Goal: Information Seeking & Learning: Get advice/opinions

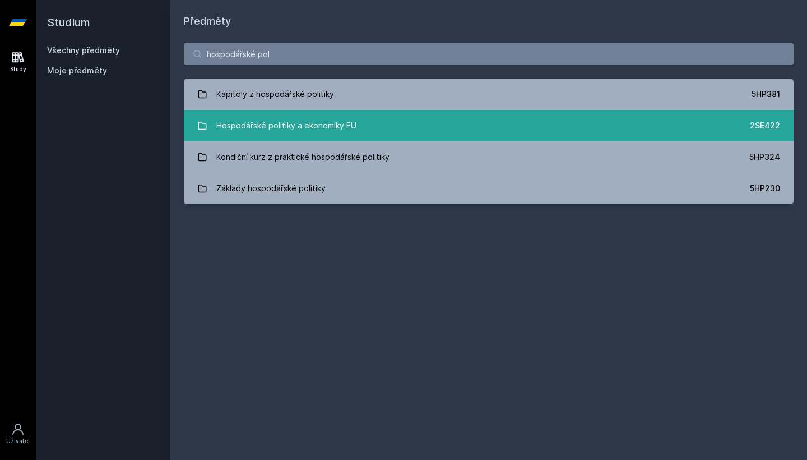
type input "hospodářské pol"
click at [267, 130] on div "Hospodářské politiky a ekonomiky EU" at bounding box center [286, 125] width 140 height 22
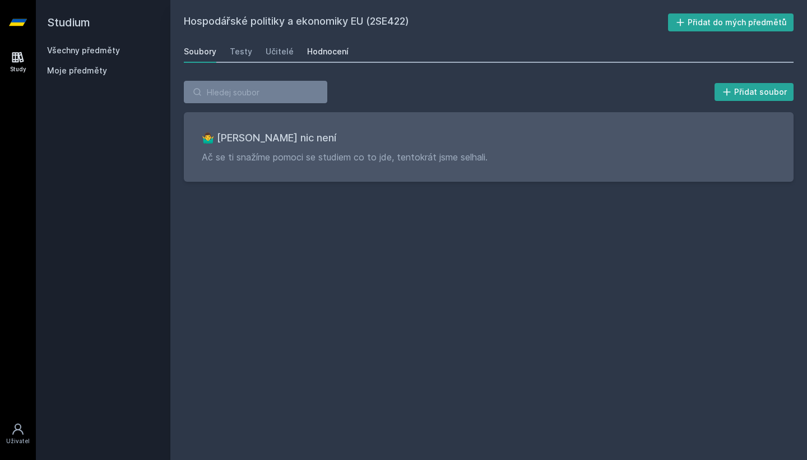
click at [315, 51] on div "Hodnocení" at bounding box center [327, 51] width 41 height 11
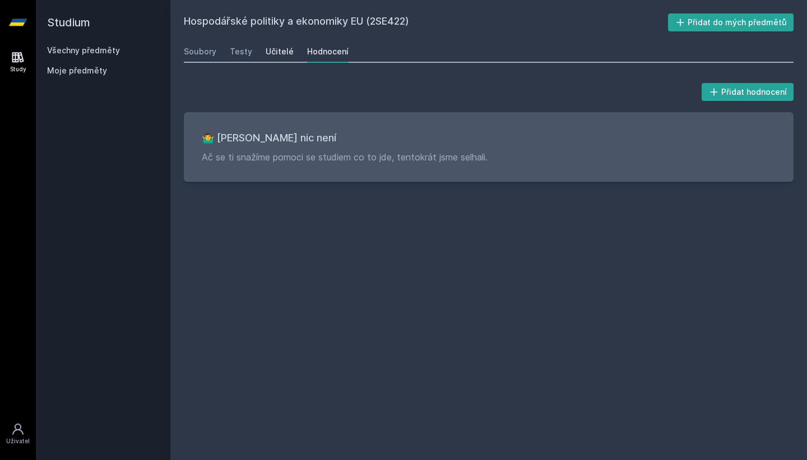
click at [277, 49] on div "Učitelé" at bounding box center [280, 51] width 28 height 11
click at [238, 44] on link "Testy" at bounding box center [241, 51] width 22 height 22
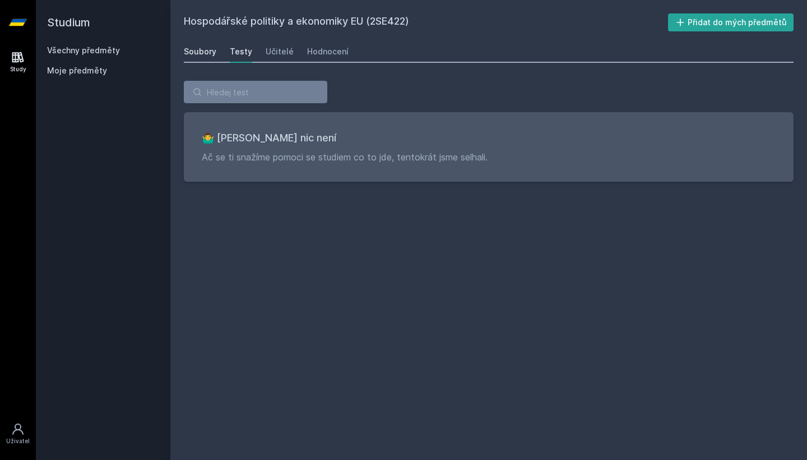
click at [209, 47] on div "Soubory" at bounding box center [200, 51] width 33 height 11
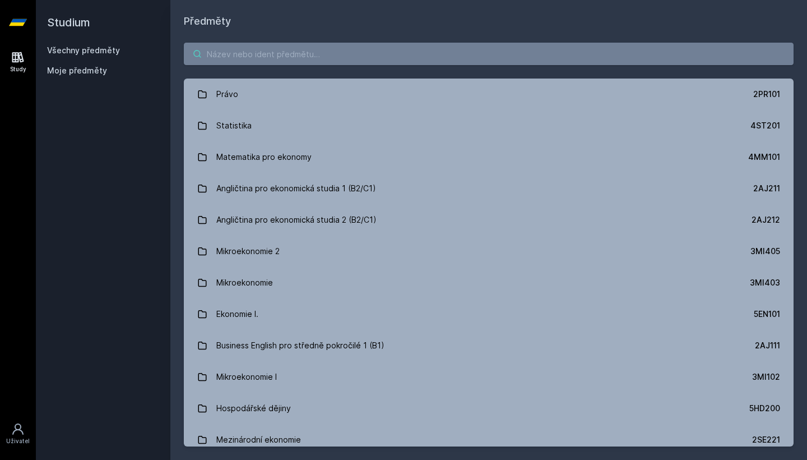
click at [270, 48] on input "search" at bounding box center [489, 54] width 610 height 22
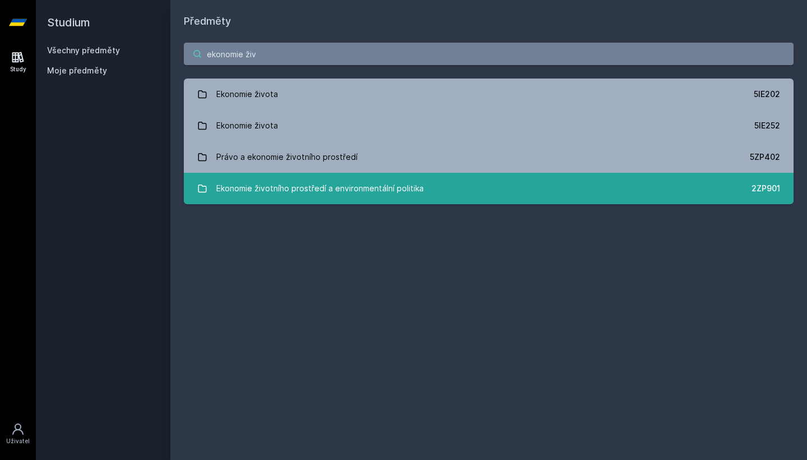
type input "ekonomie živ"
click at [430, 183] on link "Ekonomie životního prostředí a environmentální politika 2ZP901" at bounding box center [489, 188] width 610 height 31
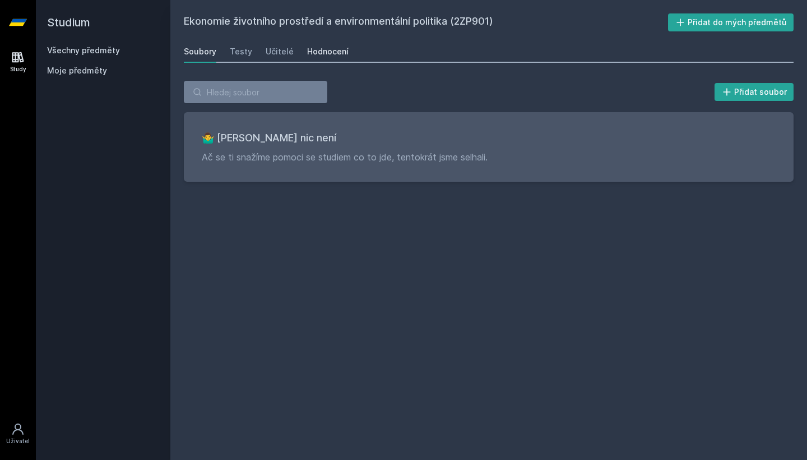
click at [334, 52] on div "Hodnocení" at bounding box center [327, 51] width 41 height 11
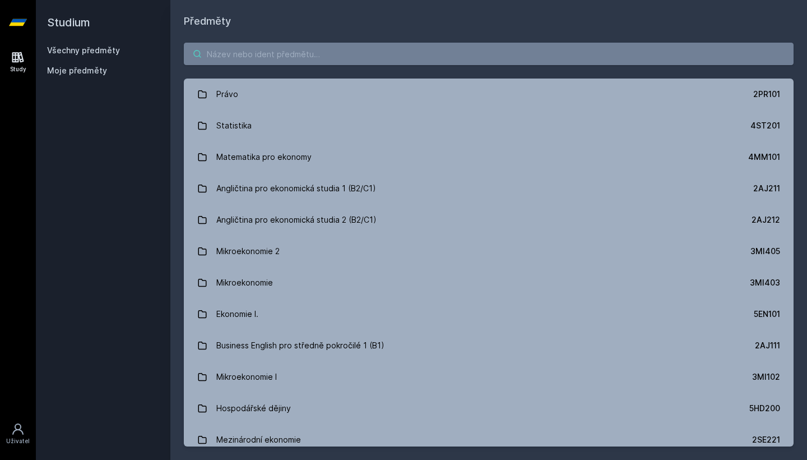
click at [504, 51] on input "search" at bounding box center [489, 54] width 610 height 22
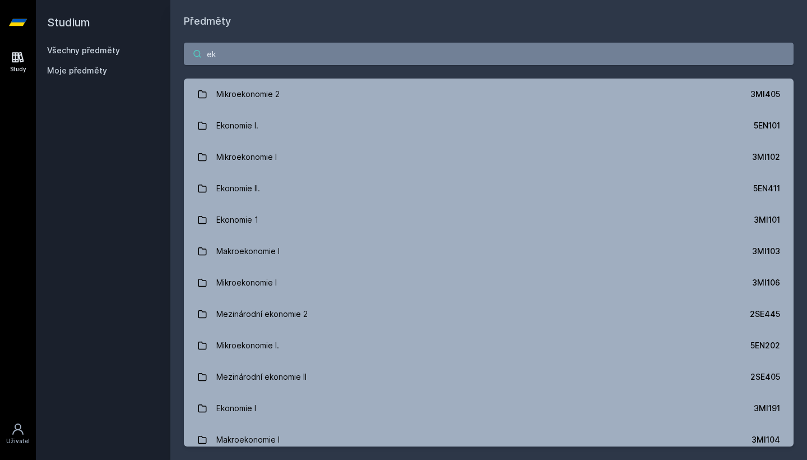
type input "e"
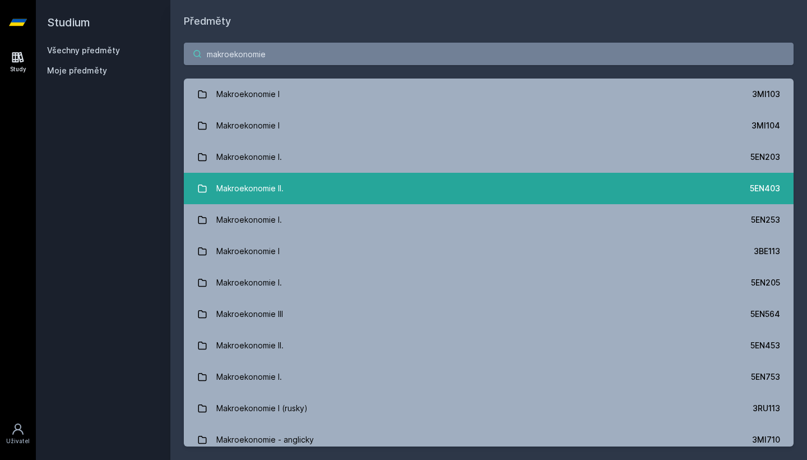
type input "makroekonomie"
click at [465, 202] on link "Makroekonomie II. 5EN403" at bounding box center [489, 188] width 610 height 31
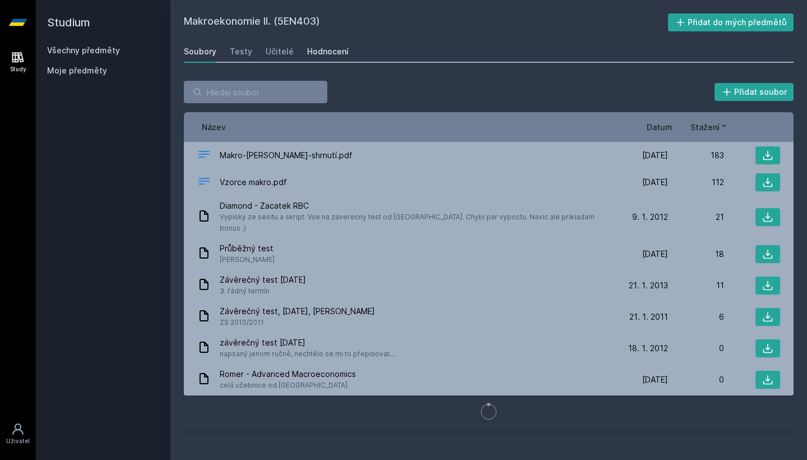
click at [324, 55] on div "Hodnocení" at bounding box center [327, 51] width 41 height 11
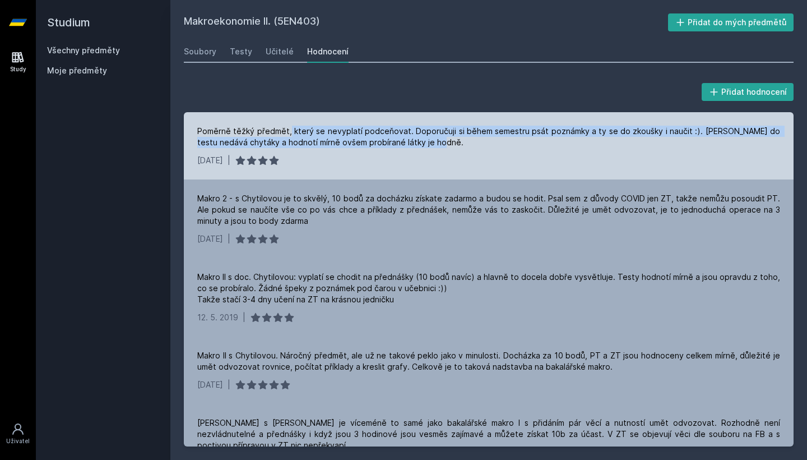
drag, startPoint x: 291, startPoint y: 131, endPoint x: 466, endPoint y: 146, distance: 175.6
click at [466, 146] on div "Poměrně těžký předmět, který se nevyplatí podceňovat. Doporučuji si během semes…" at bounding box center [488, 137] width 583 height 22
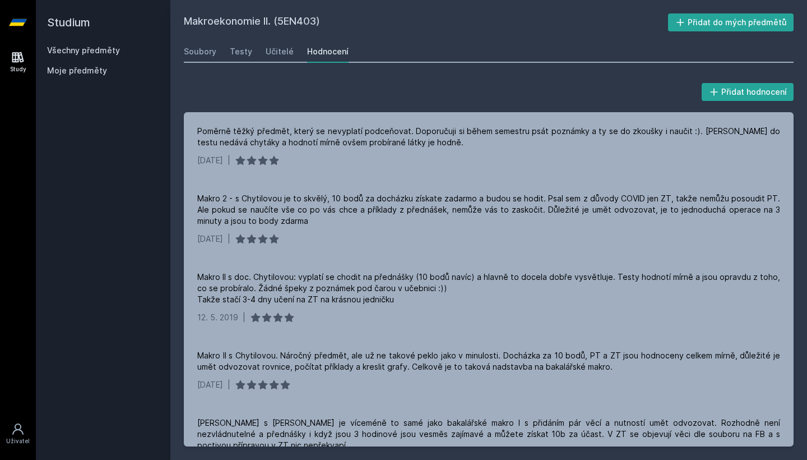
click at [110, 49] on link "Všechny předměty" at bounding box center [83, 50] width 73 height 10
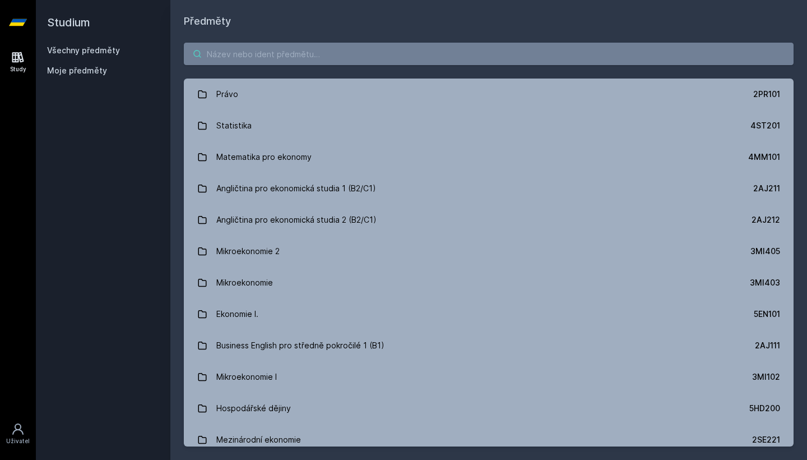
click at [323, 55] on input "search" at bounding box center [489, 54] width 610 height 22
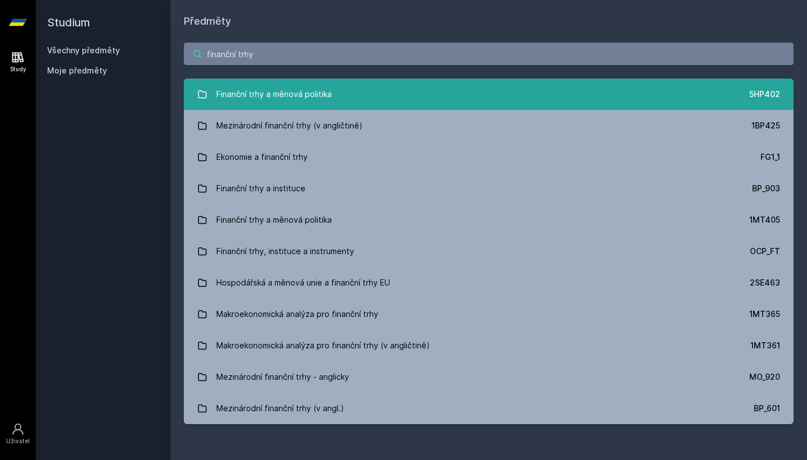
type input "finanční trhy"
click at [321, 95] on div "Finanční trhy a měnová politika" at bounding box center [273, 94] width 115 height 22
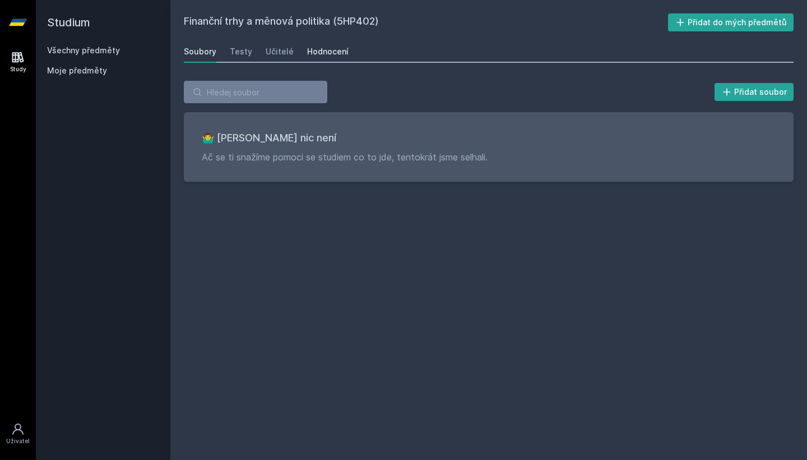
click at [334, 48] on div "Hodnocení" at bounding box center [327, 51] width 41 height 11
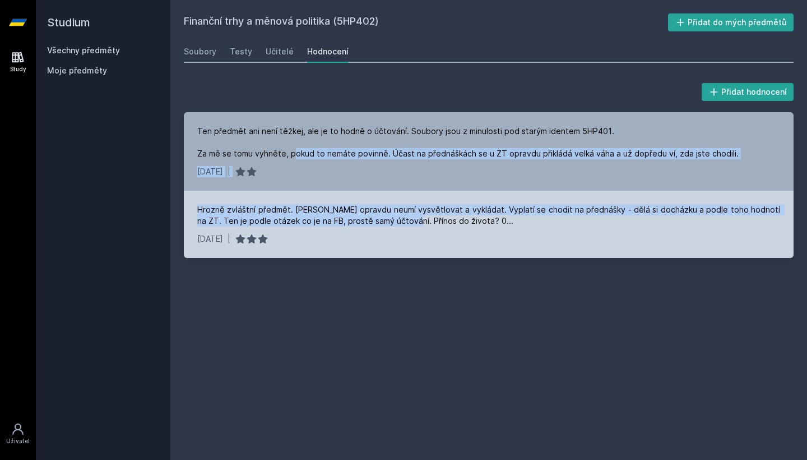
drag, startPoint x: 295, startPoint y: 155, endPoint x: 385, endPoint y: 222, distance: 112.6
click at [385, 222] on div "Ten předmět ani není těžkej, ale je to hodně o účtování. Soubory jsou z minulos…" at bounding box center [489, 185] width 610 height 146
click at [385, 222] on div "Hrozně zvláštní předmět. [PERSON_NAME] opravdu neumí vysvětlovat a vykládat. Vy…" at bounding box center [488, 215] width 583 height 22
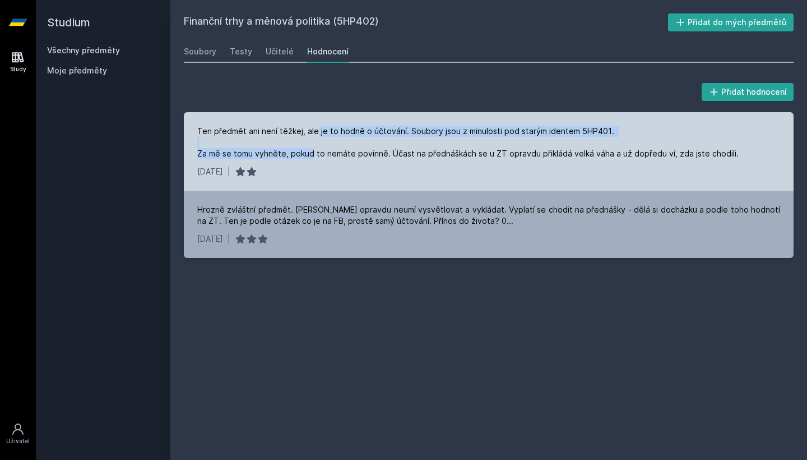
drag, startPoint x: 314, startPoint y: 132, endPoint x: 312, endPoint y: 158, distance: 25.9
click at [312, 158] on div "Ten předmět ani není těžkej, ale je to hodně o účtování. Soubory jsou z minulos…" at bounding box center [467, 143] width 541 height 34
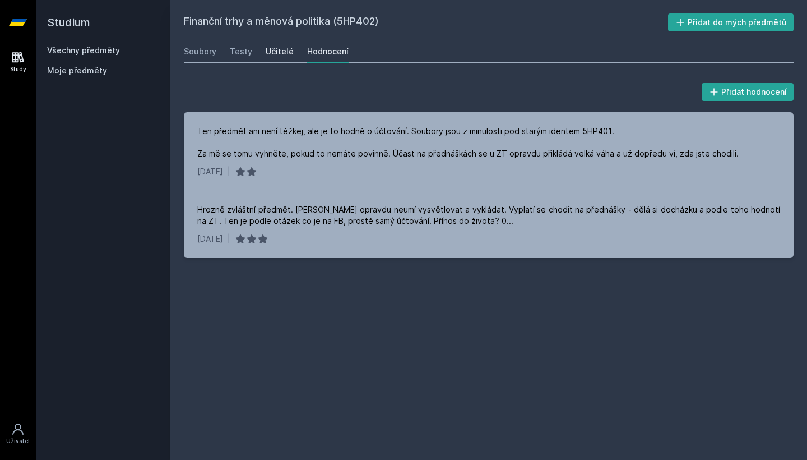
click at [283, 56] on div "Učitelé" at bounding box center [280, 51] width 28 height 11
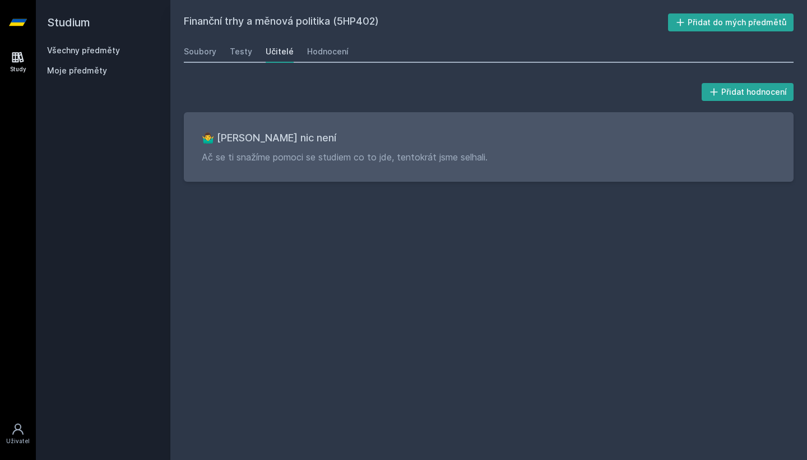
click at [283, 56] on div "Učitelé" at bounding box center [280, 51] width 28 height 11
click at [250, 48] on div "Soubory Testy Učitelé Hodnocení" at bounding box center [489, 51] width 610 height 22
click at [244, 49] on div "Testy" at bounding box center [241, 51] width 22 height 11
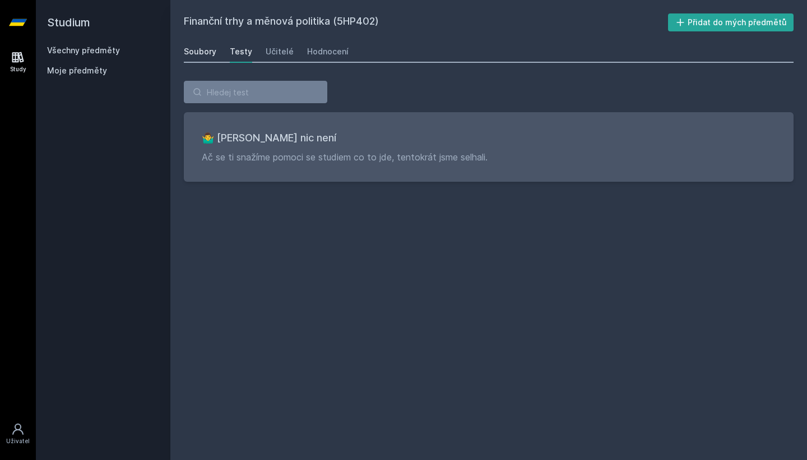
click at [207, 49] on div "Soubory" at bounding box center [200, 51] width 33 height 11
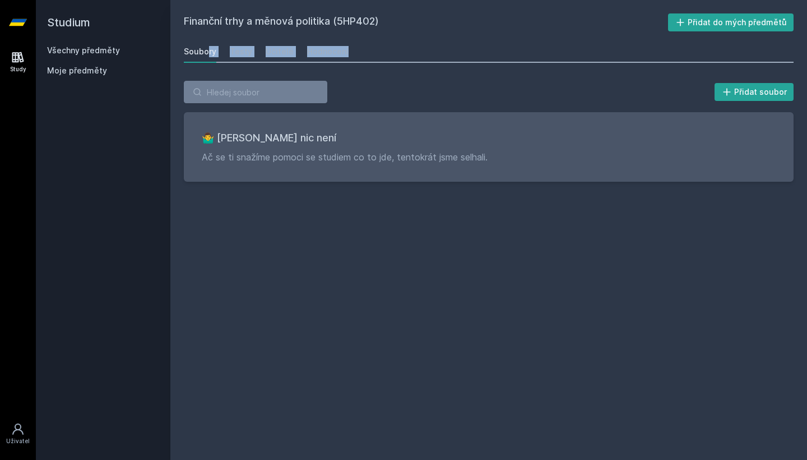
drag, startPoint x: 383, startPoint y: 52, endPoint x: 383, endPoint y: 74, distance: 21.9
click at [383, 74] on div "Finanční trhy a měnová politika (5HP402) Přidat do mých předmětů [GEOGRAPHIC_DA…" at bounding box center [489, 229] width 610 height 433
click at [383, 74] on div "Přidat soubor 🤷‍♂️ Tady bohužel nic není Ač se ti snažíme pomoci se studiem co …" at bounding box center [488, 131] width 637 height 128
click at [377, 24] on h2 "Finanční trhy a měnová politika (5HP402)" at bounding box center [426, 22] width 484 height 18
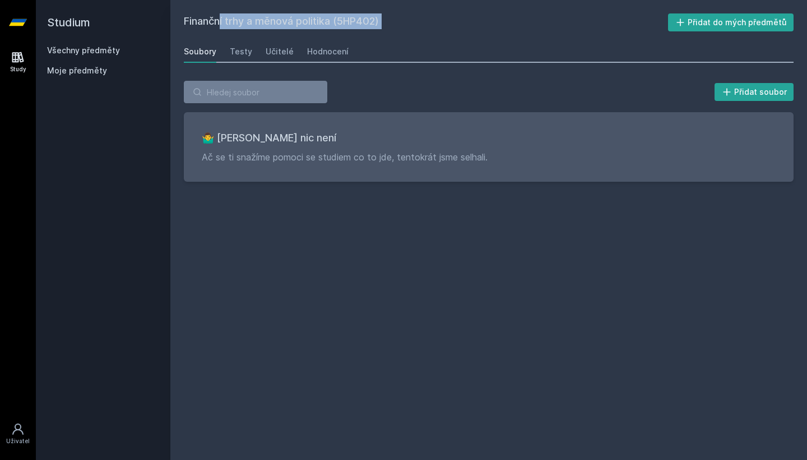
click at [377, 24] on h2 "Finanční trhy a měnová politika (5HP402)" at bounding box center [426, 22] width 484 height 18
click at [405, 21] on h2 "Finanční trhy a měnová politika (5HP402)" at bounding box center [426, 22] width 484 height 18
click at [386, 31] on div "Finanční trhy a měnová politika (5HP402) Přidat do mých předmětů [GEOGRAPHIC_DA…" at bounding box center [489, 229] width 610 height 433
click at [89, 47] on link "Všechny předměty" at bounding box center [83, 50] width 73 height 10
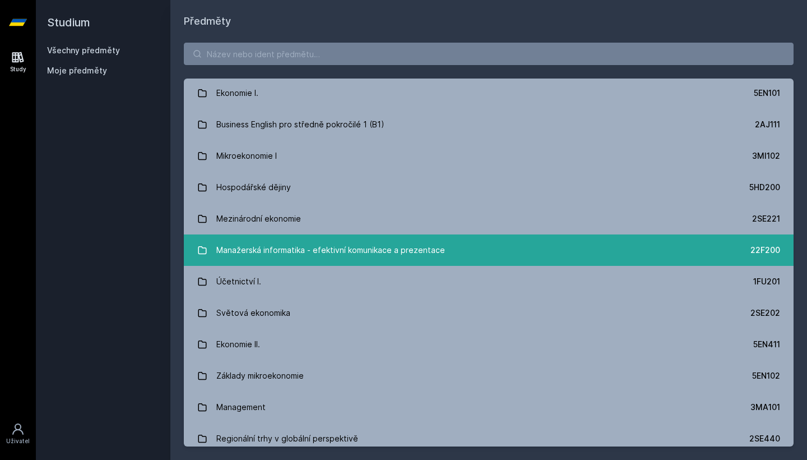
scroll to position [223, 0]
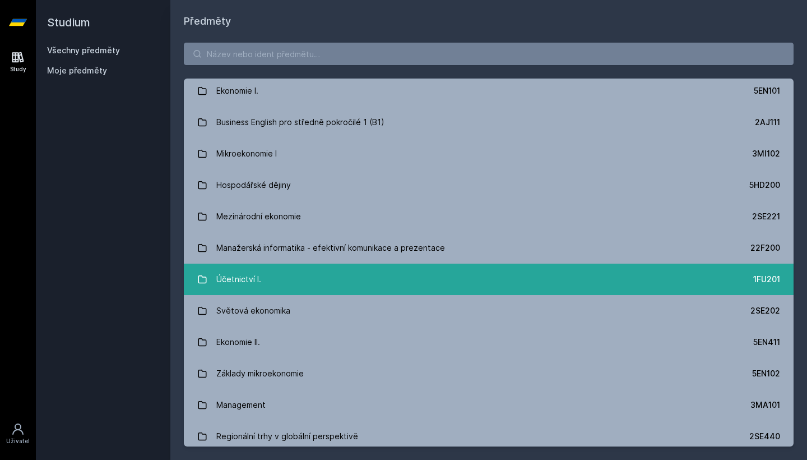
click at [382, 279] on link "Účetnictví I. 1FU201" at bounding box center [489, 278] width 610 height 31
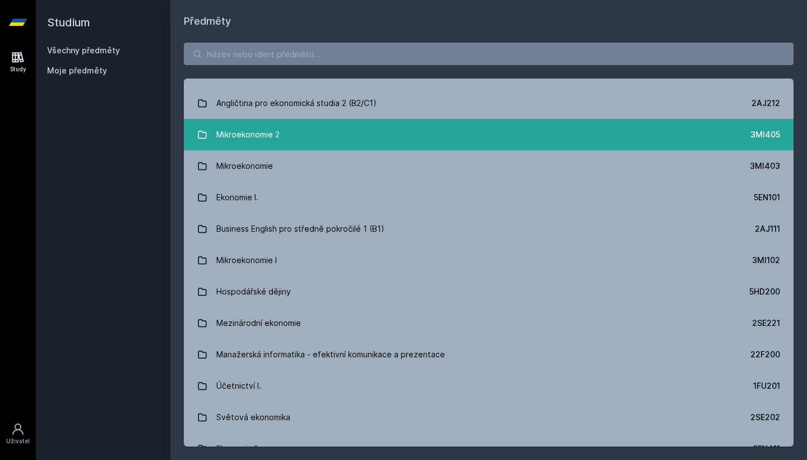
scroll to position [123, 0]
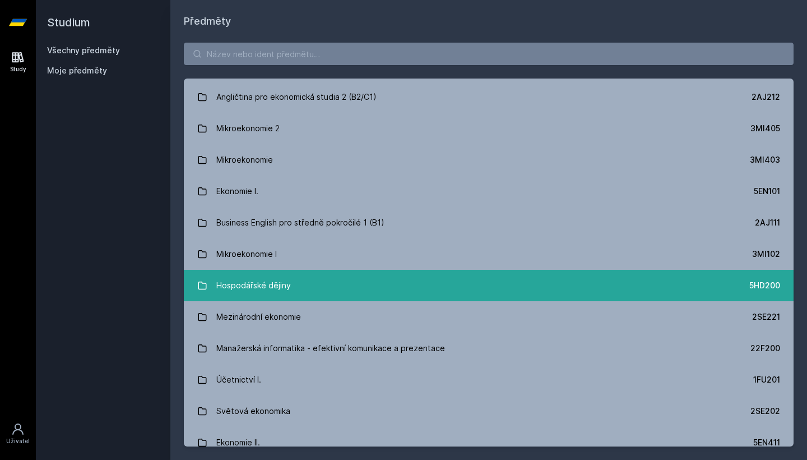
click at [321, 279] on link "Hospodářské dějiny 5HD200" at bounding box center [489, 285] width 610 height 31
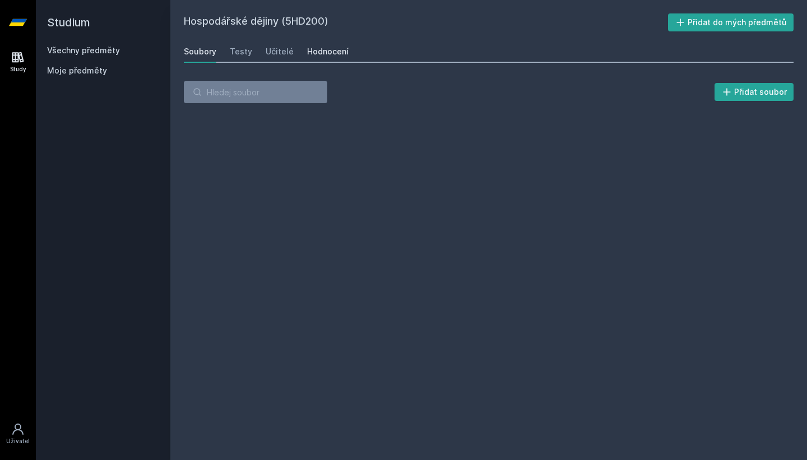
click at [316, 54] on div "Hodnocení" at bounding box center [327, 51] width 41 height 11
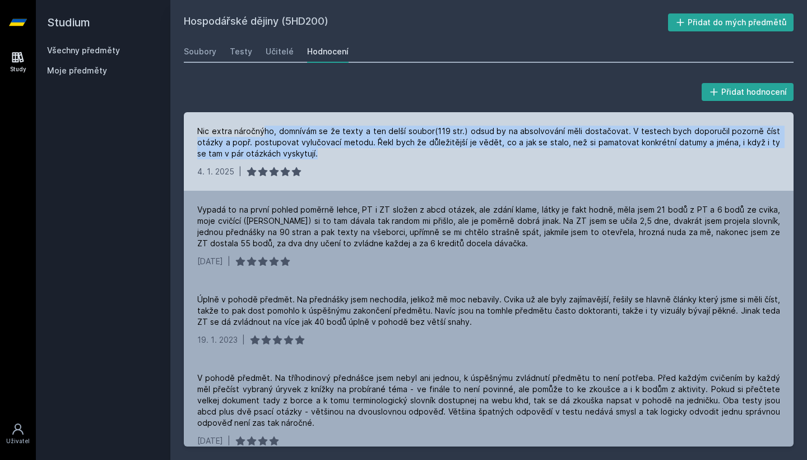
drag, startPoint x: 263, startPoint y: 132, endPoint x: 331, endPoint y: 152, distance: 70.1
click at [331, 152] on div "Nic extra náročnýho, domnívám se že texty a ten delší soubor(119 str.) odsud by…" at bounding box center [488, 143] width 583 height 34
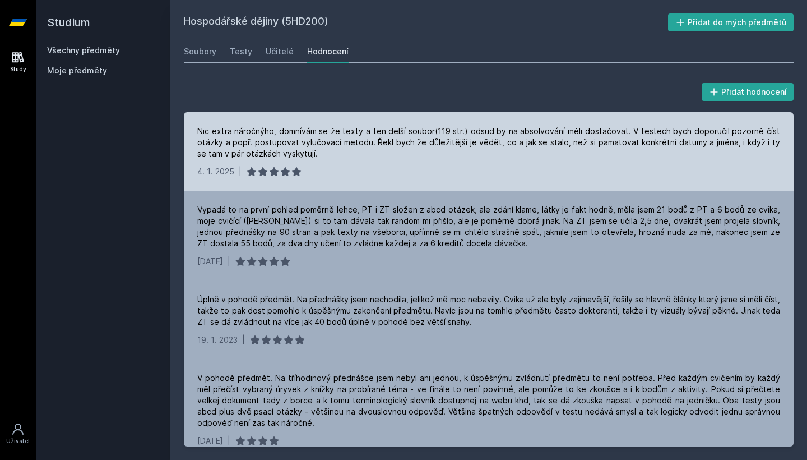
scroll to position [6, 0]
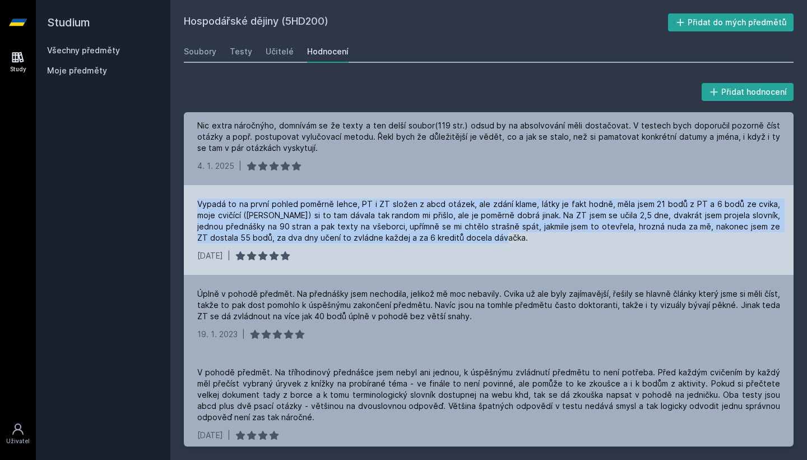
drag, startPoint x: 196, startPoint y: 201, endPoint x: 372, endPoint y: 243, distance: 180.5
click at [372, 243] on div "Vypadá to na první pohled poměrně lehce, PT i ZT složen z abcd otázek, ale zdán…" at bounding box center [489, 230] width 610 height 90
drag, startPoint x: 487, startPoint y: 239, endPoint x: 468, endPoint y: 200, distance: 44.1
click at [468, 200] on div "Vypadá to na první pohled poměrně lehce, PT i ZT složen z abcd otázek, ale zdán…" at bounding box center [488, 220] width 583 height 45
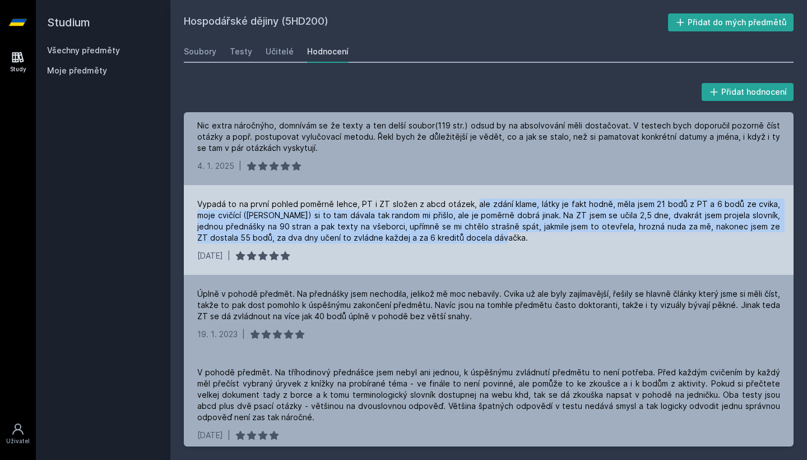
click at [468, 200] on div "Vypadá to na první pohled poměrně lehce, PT i ZT složen z abcd otázek, ale zdán…" at bounding box center [488, 220] width 583 height 45
drag, startPoint x: 468, startPoint y: 202, endPoint x: 480, endPoint y: 241, distance: 41.1
click at [480, 241] on div "Vypadá to na první pohled poměrně lehce, PT i ZT složen z abcd otázek, ale zdán…" at bounding box center [488, 220] width 583 height 45
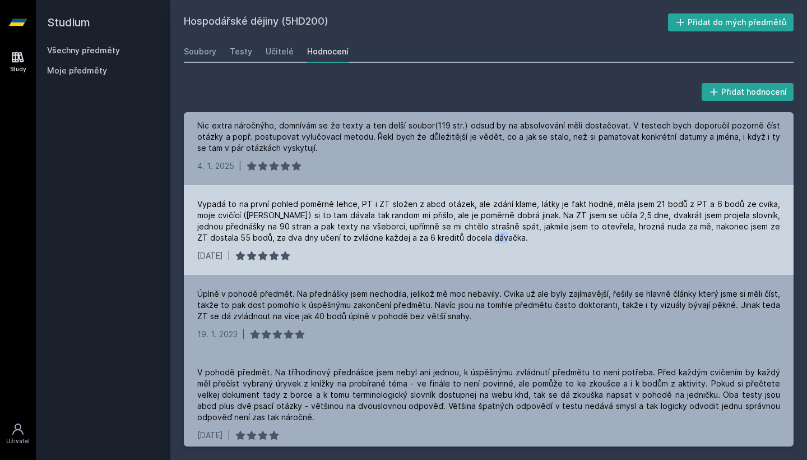
drag, startPoint x: 480, startPoint y: 241, endPoint x: 464, endPoint y: 233, distance: 18.3
click at [464, 233] on div "Vypadá to na první pohled poměrně lehce, PT i ZT složen z abcd otázek, ale zdán…" at bounding box center [488, 220] width 583 height 45
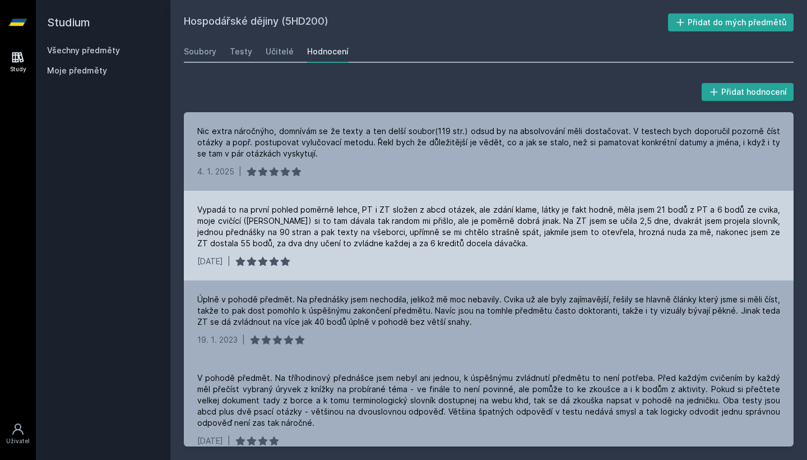
scroll to position [0, 0]
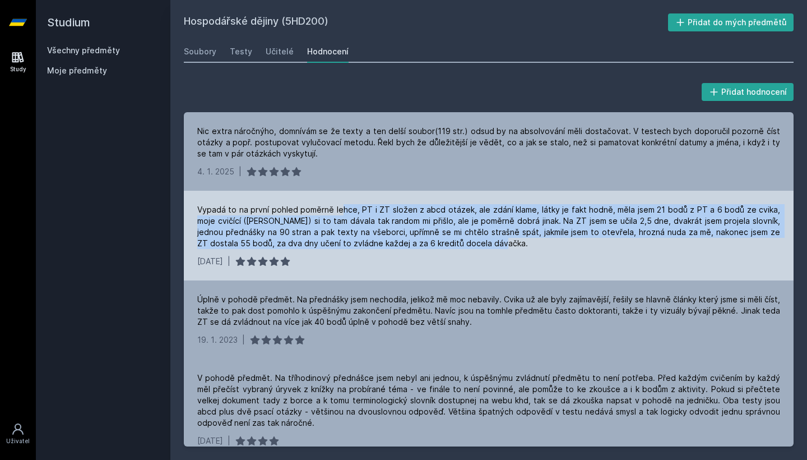
drag, startPoint x: 340, startPoint y: 210, endPoint x: 504, endPoint y: 243, distance: 167.5
click at [504, 243] on div "Vypadá to na první pohled poměrně lehce, PT i ZT složen z abcd otázek, ale zdán…" at bounding box center [488, 226] width 583 height 45
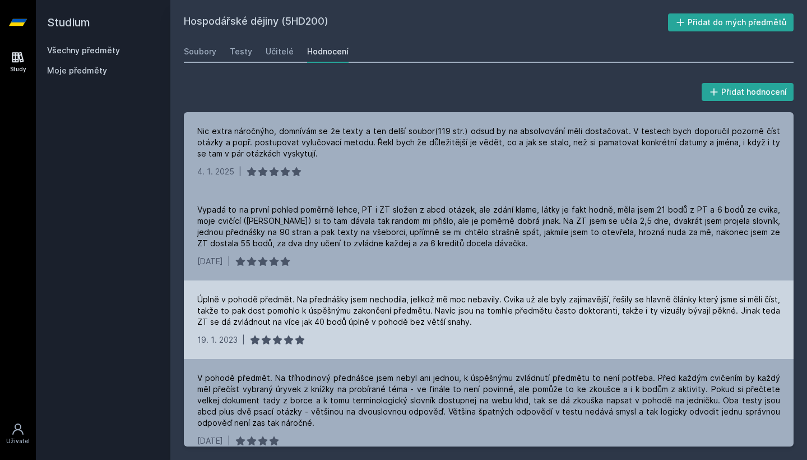
click at [462, 325] on div "Úplně v pohodě předmět. Na přednášky jsem nechodila, jelikož mě moc nebavily. C…" at bounding box center [488, 311] width 583 height 34
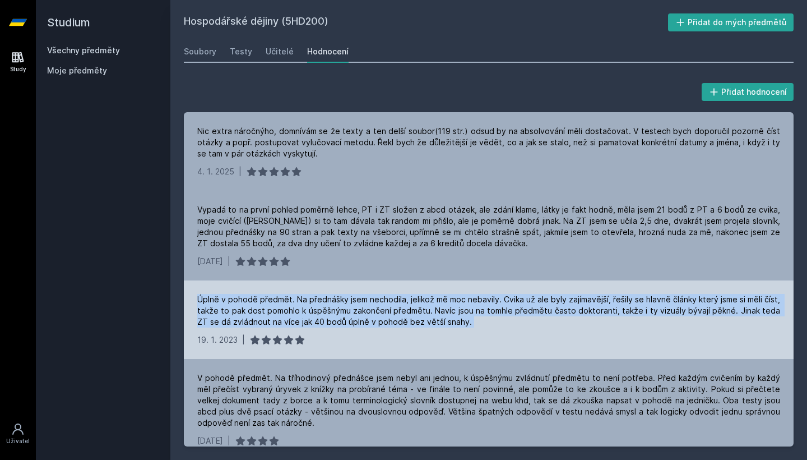
click at [462, 325] on div "Úplně v pohodě předmět. Na přednášky jsem nechodila, jelikož mě moc nebavily. C…" at bounding box center [488, 311] width 583 height 34
click at [461, 320] on div "Úplně v pohodě předmět. Na přednášky jsem nechodila, jelikož mě moc nebavily. C…" at bounding box center [488, 311] width 583 height 34
drag, startPoint x: 450, startPoint y: 321, endPoint x: 369, endPoint y: 295, distance: 85.3
click at [369, 295] on div "Úplně v pohodě předmět. Na přednášky jsem nechodila, jelikož mě moc nebavily. C…" at bounding box center [488, 311] width 583 height 34
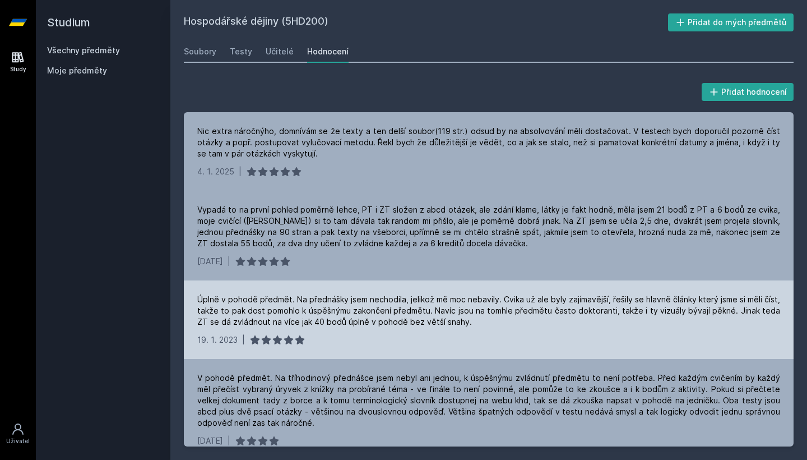
click at [367, 304] on div "Úplně v pohodě předmět. Na přednášky jsem nechodila, jelikož mě moc nebavily. C…" at bounding box center [488, 311] width 583 height 34
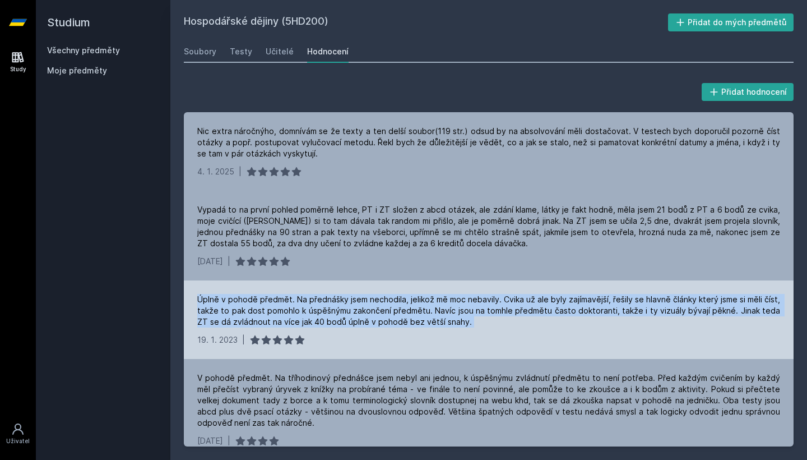
click at [367, 304] on div "Úplně v pohodě předmět. Na přednášky jsem nechodila, jelikož mě moc nebavily. C…" at bounding box center [488, 311] width 583 height 34
click at [483, 328] on div "Úplně v pohodě předmět. Na přednášky jsem nechodila, jelikož mě moc nebavily. C…" at bounding box center [489, 319] width 610 height 78
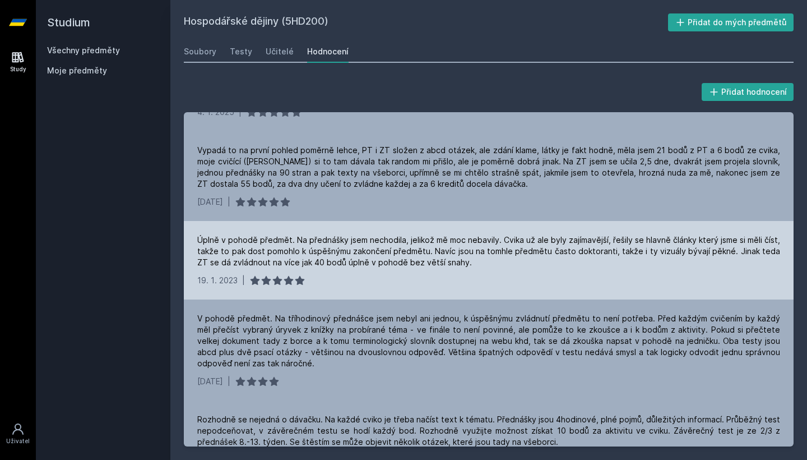
scroll to position [61, 0]
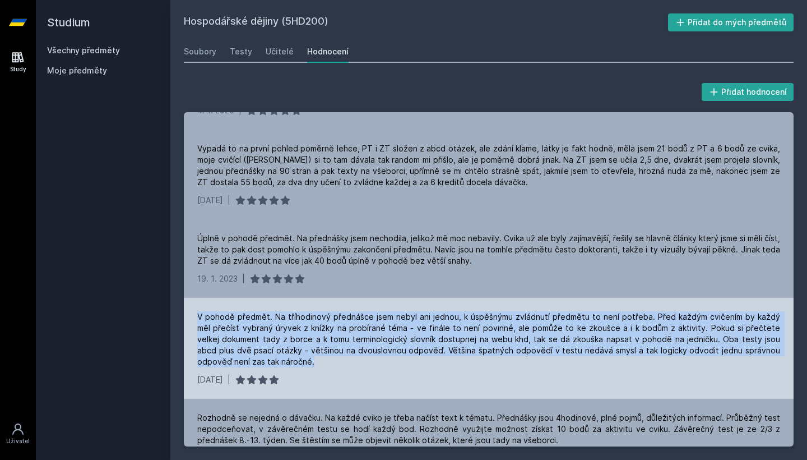
drag, startPoint x: 266, startPoint y: 367, endPoint x: 197, endPoint y: 316, distance: 85.8
click at [197, 316] on div "V pohodě předmět. Na tříhodinový přednášce jsem nebyl ani jednou, k úspěšnýmu z…" at bounding box center [488, 339] width 583 height 56
click at [259, 360] on div "V pohodě předmět. Na tříhodinový přednášce jsem nebyl ani jednou, k úspěšnýmu z…" at bounding box center [488, 339] width 583 height 56
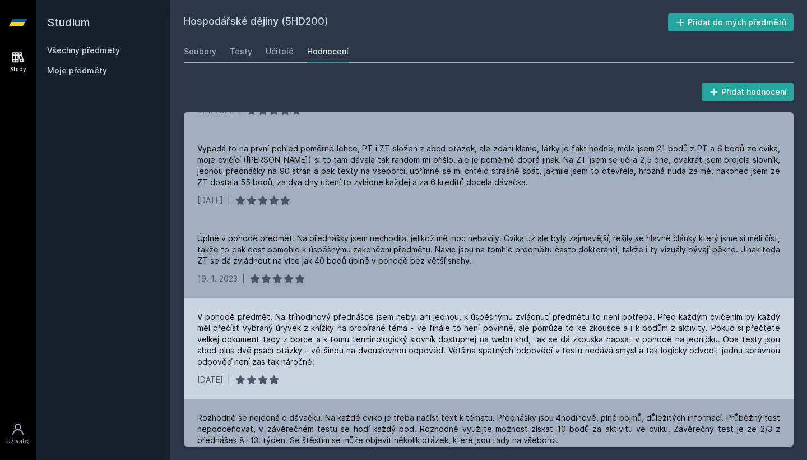
click at [254, 340] on div "V pohodě předmět. Na tříhodinový přednášce jsem nebyl ani jednou, k úspěšnýmu z…" at bounding box center [488, 339] width 583 height 56
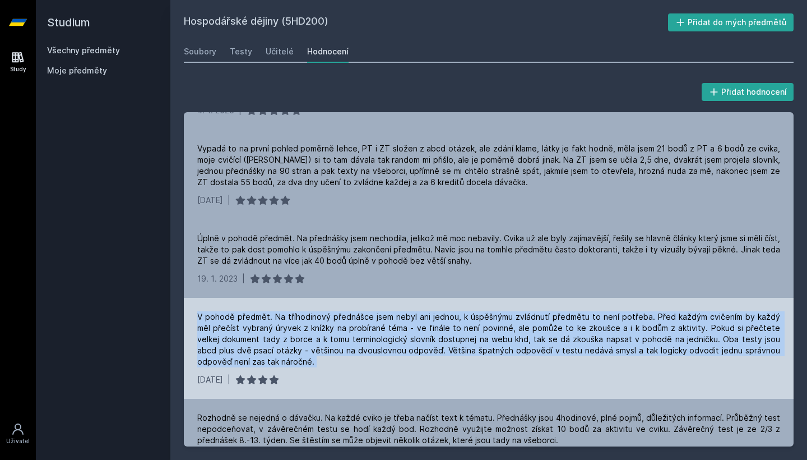
click at [254, 340] on div "V pohodě předmět. Na tříhodinový přednášce jsem nebyl ani jednou, k úspěšnýmu z…" at bounding box center [488, 339] width 583 height 56
click at [254, 363] on div "V pohodě předmět. Na tříhodinový přednášce jsem nebyl ani jednou, k úspěšnýmu z…" at bounding box center [488, 339] width 583 height 56
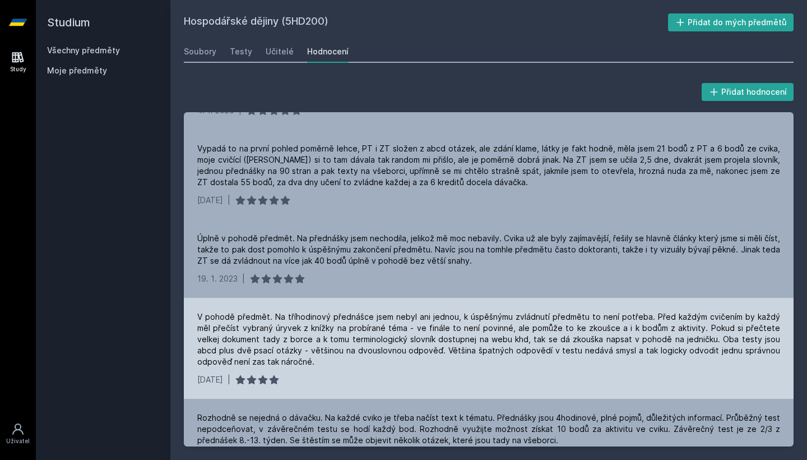
click at [309, 345] on div "V pohodě předmět. Na tříhodinový přednášce jsem nebyl ani jednou, k úspěšnýmu z…" at bounding box center [488, 339] width 583 height 56
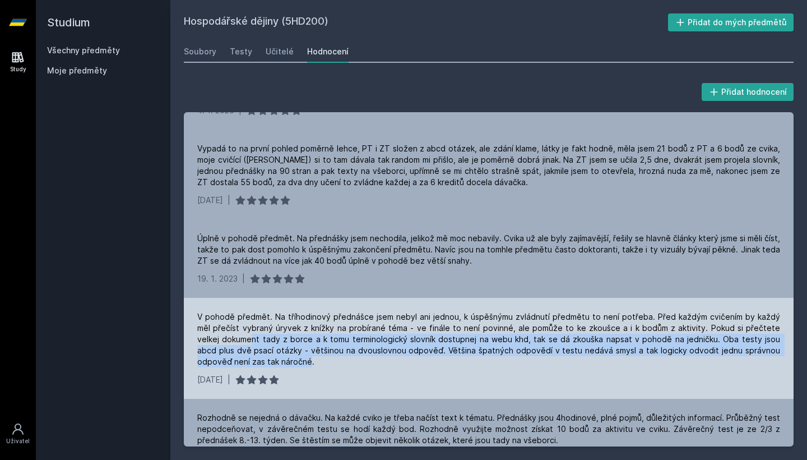
drag, startPoint x: 226, startPoint y: 333, endPoint x: 256, endPoint y: 360, distance: 40.1
click at [256, 360] on div "V pohodě předmět. Na tříhodinový přednášce jsem nebyl ani jednou, k úspěšnýmu z…" at bounding box center [488, 339] width 583 height 56
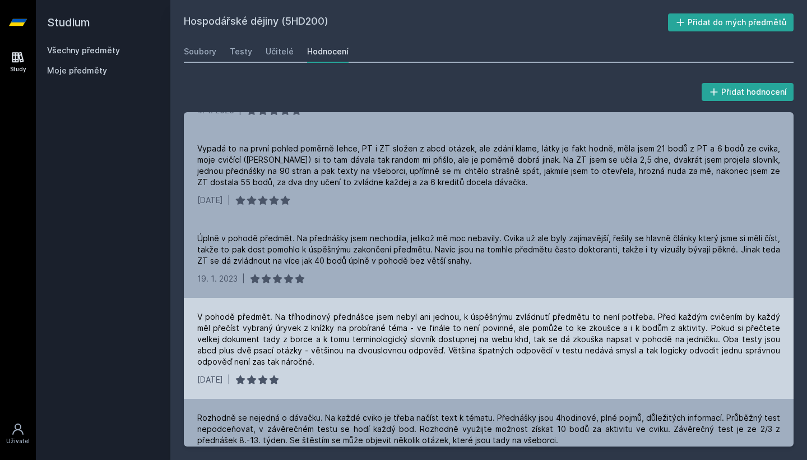
click at [272, 361] on div "V pohodě předmět. Na tříhodinový přednášce jsem nebyl ani jednou, k úspěšnýmu z…" at bounding box center [488, 339] width 583 height 56
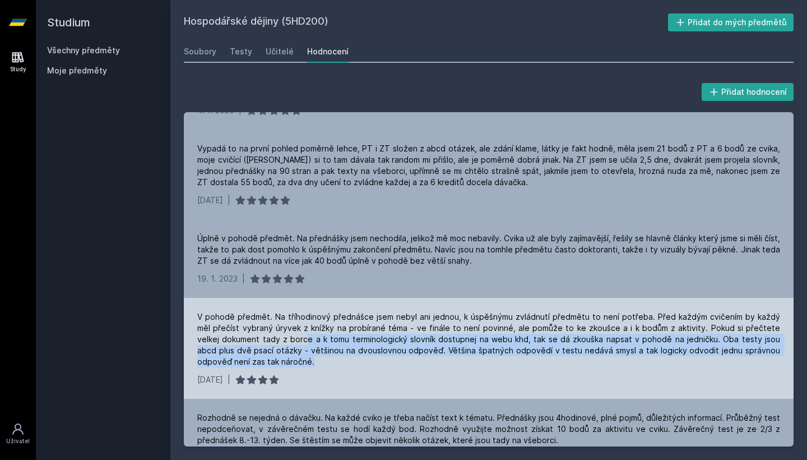
drag, startPoint x: 279, startPoint y: 363, endPoint x: 282, endPoint y: 334, distance: 29.8
click at [282, 334] on div "V pohodě předmět. Na tříhodinový přednášce jsem nebyl ani jednou, k úspěšnýmu z…" at bounding box center [488, 339] width 583 height 56
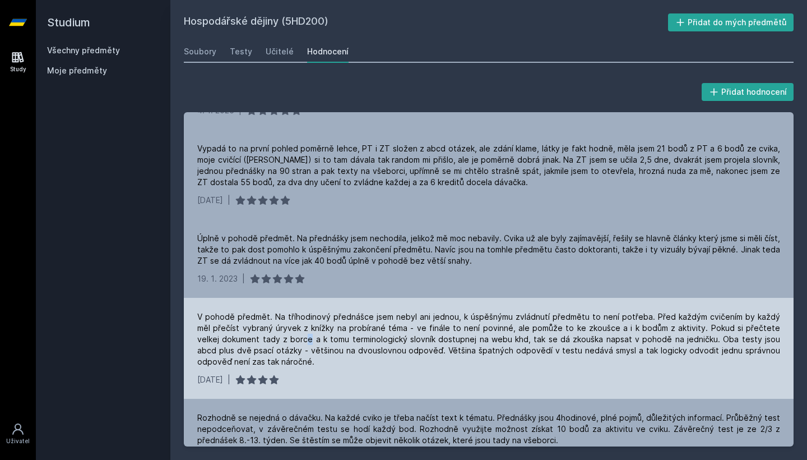
click at [283, 336] on div "V pohodě předmět. Na tříhodinový přednášce jsem nebyl ani jednou, k úspěšnýmu z…" at bounding box center [488, 339] width 583 height 56
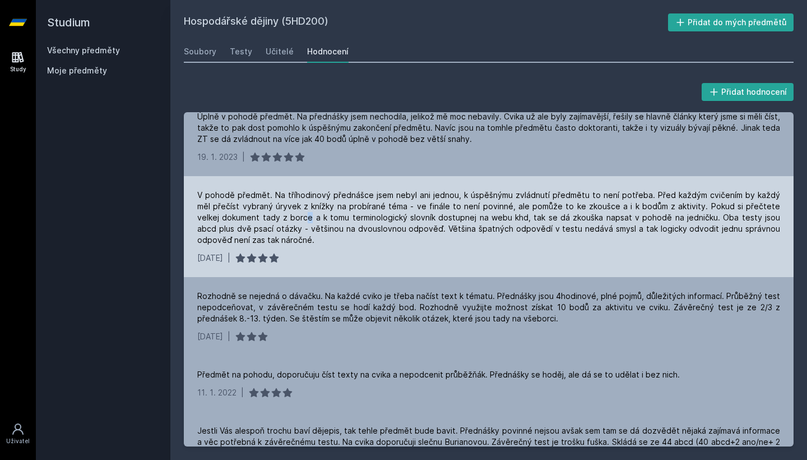
scroll to position [183, 0]
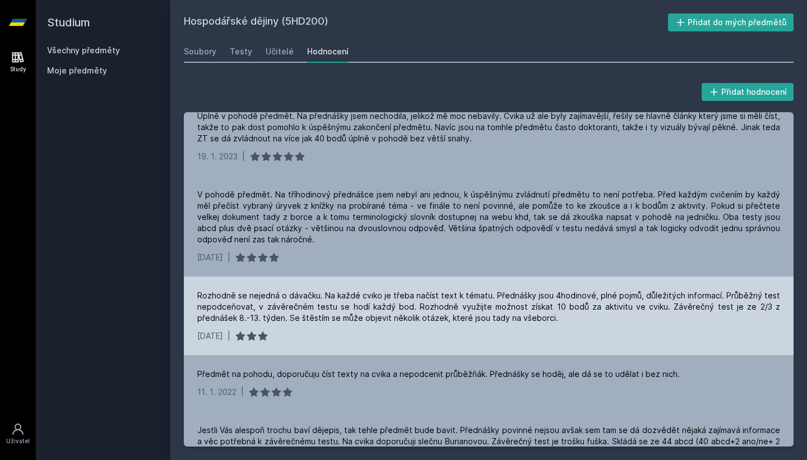
click at [284, 295] on div "Rozhodně se nejedná o dávačku. Na každé cviko je třeba načíst text k tématu. Př…" at bounding box center [488, 307] width 583 height 34
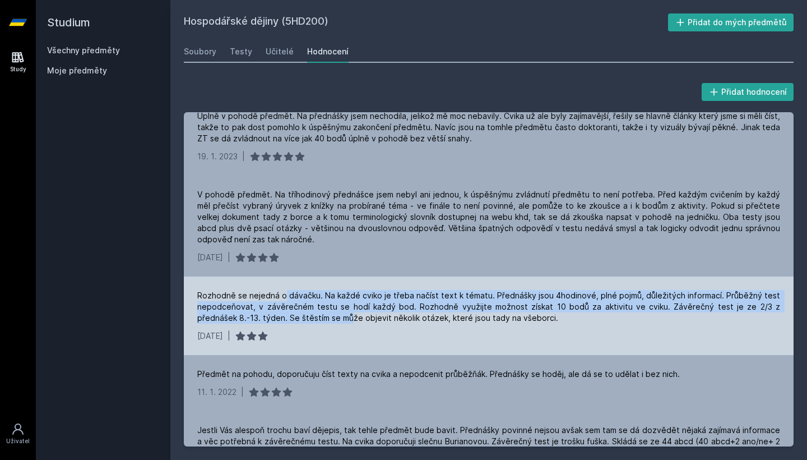
drag, startPoint x: 284, startPoint y: 295, endPoint x: 311, endPoint y: 322, distance: 37.3
click at [311, 322] on div "Rozhodně se nejedná o dávačku. Na každé cviko je třeba načíst text k tématu. Př…" at bounding box center [488, 307] width 583 height 34
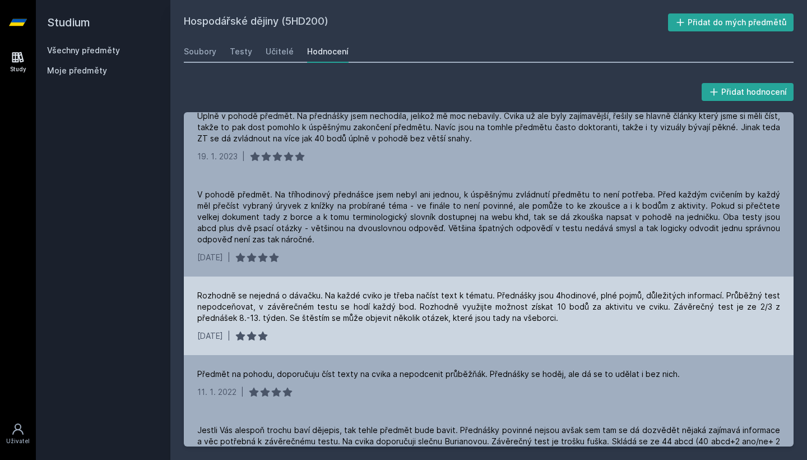
click at [311, 322] on div "Rozhodně se nejedná o dávačku. Na každé cviko je třeba načíst text k tématu. Př…" at bounding box center [488, 307] width 583 height 34
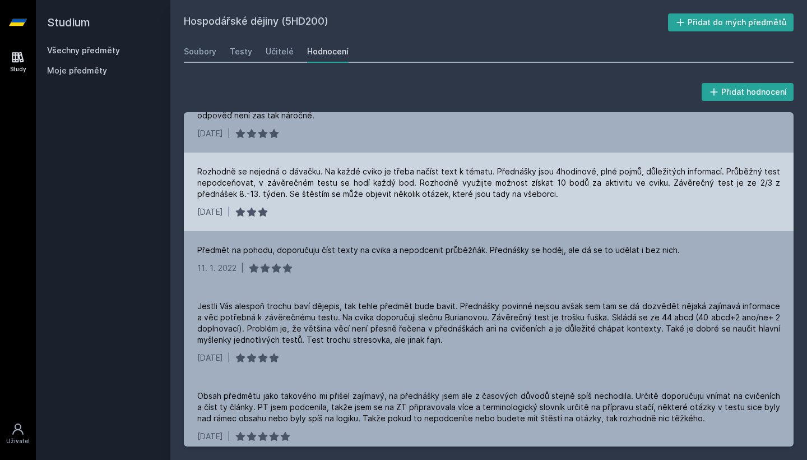
scroll to position [309, 0]
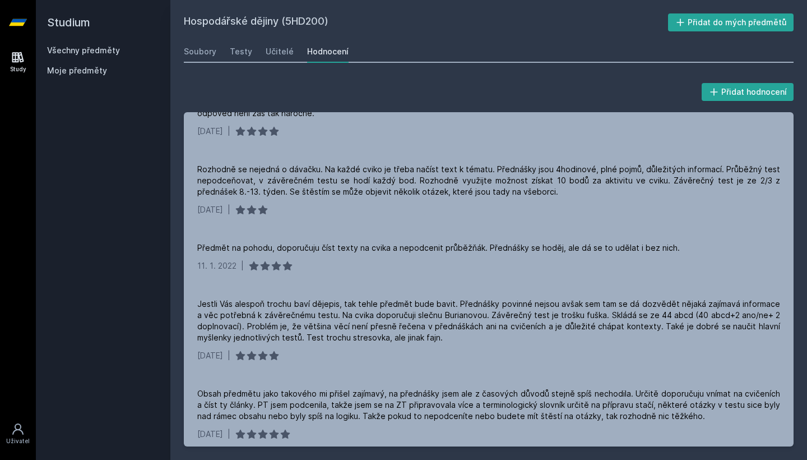
click at [109, 54] on link "Všechny předměty" at bounding box center [83, 50] width 73 height 10
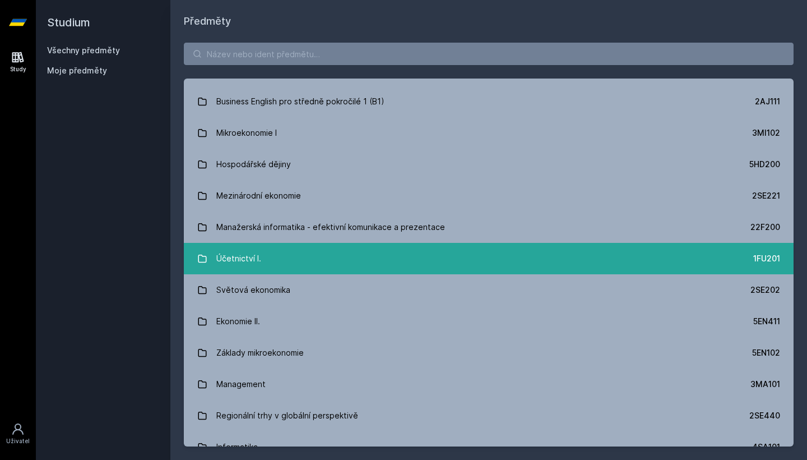
scroll to position [247, 0]
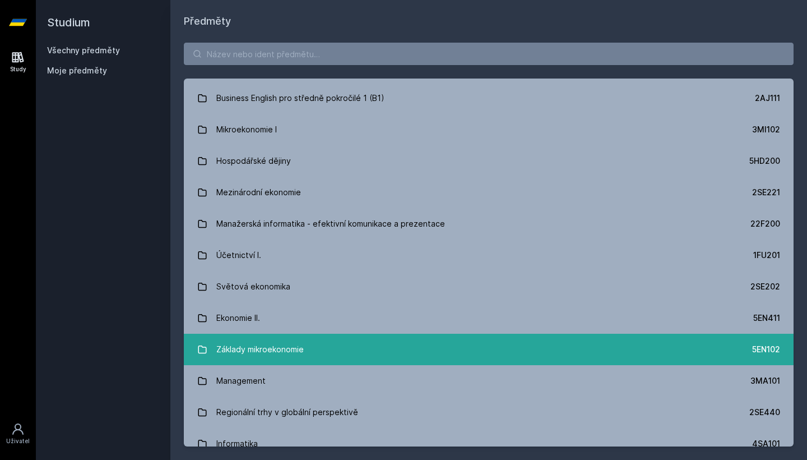
click at [331, 355] on link "Základy mikroekonomie 5EN102" at bounding box center [489, 349] width 610 height 31
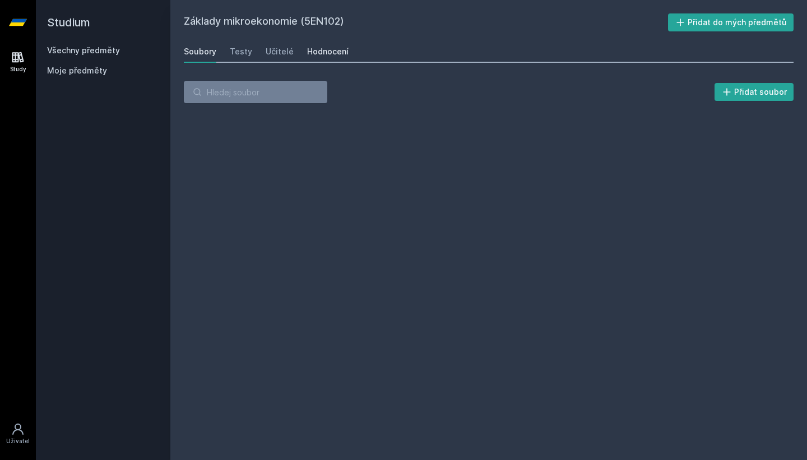
click at [330, 54] on div "Hodnocení" at bounding box center [327, 51] width 41 height 11
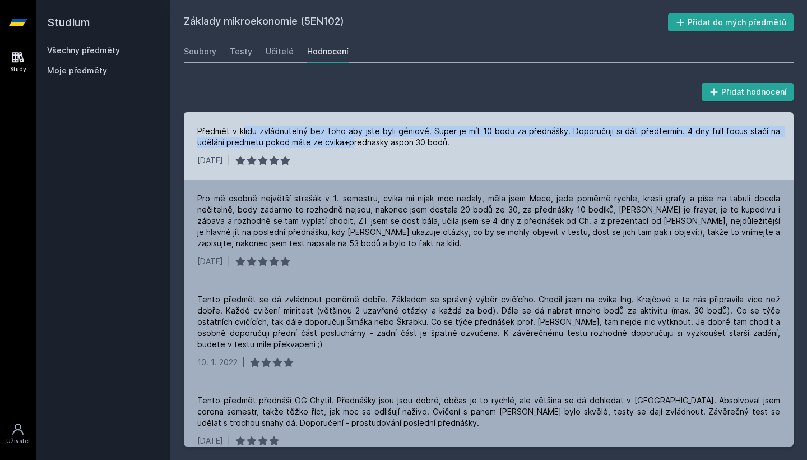
drag, startPoint x: 242, startPoint y: 128, endPoint x: 320, endPoint y: 136, distance: 78.9
click at [320, 136] on div "Předmět v klidu zvládnutelný bez toho aby jste byli géniové. Super je mít 10 bo…" at bounding box center [488, 137] width 583 height 22
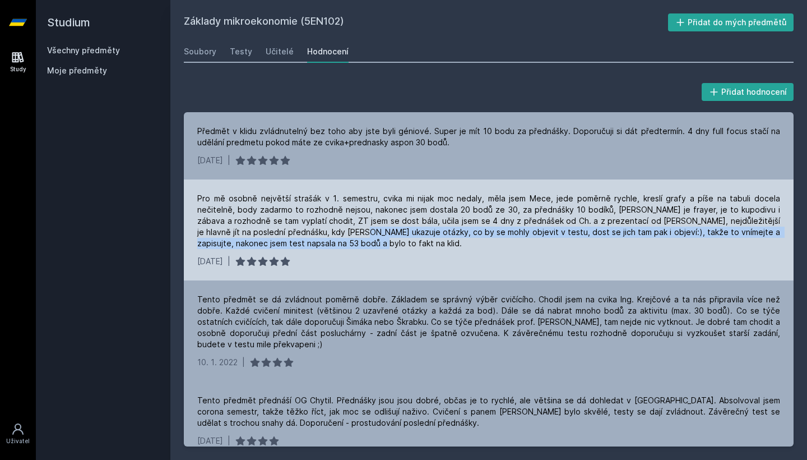
drag, startPoint x: 284, startPoint y: 247, endPoint x: 268, endPoint y: 226, distance: 25.7
click at [268, 226] on div "Pro mě osobně největší strašák v 1. semestru, cvika mi nijak moc nedaly, měla j…" at bounding box center [488, 221] width 583 height 56
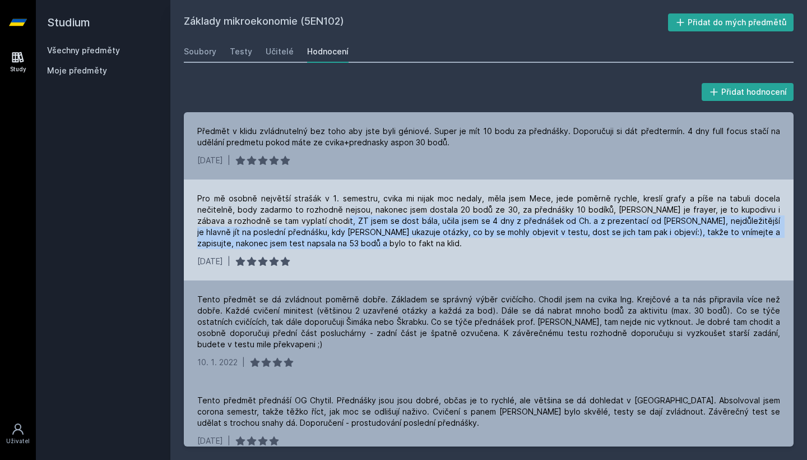
drag, startPoint x: 266, startPoint y: 219, endPoint x: 272, endPoint y: 238, distance: 19.9
click at [272, 238] on div "Pro mě osobně největší strašák v 1. semestru, cvika mi nijak moc nedaly, měla j…" at bounding box center [488, 221] width 583 height 56
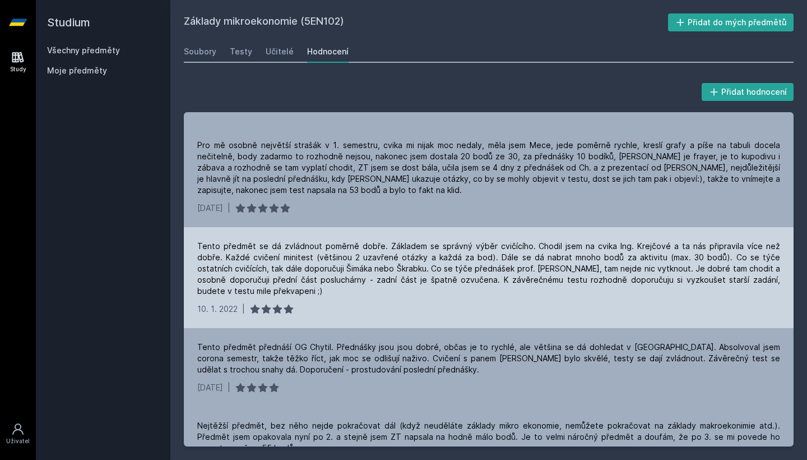
scroll to position [51, 0]
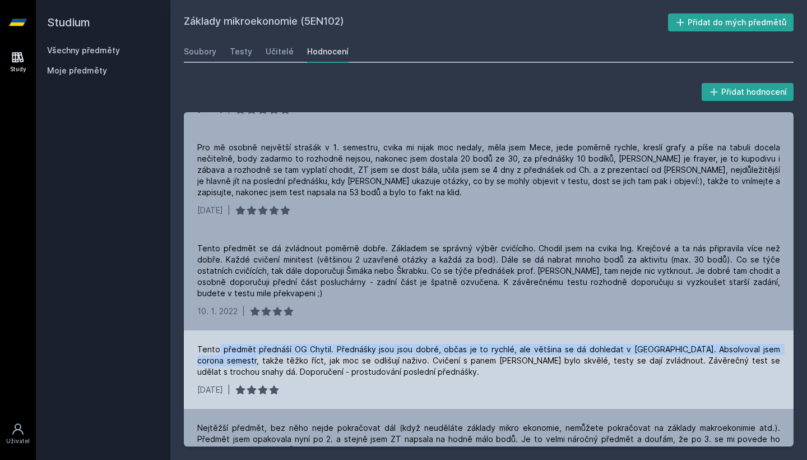
drag, startPoint x: 218, startPoint y: 344, endPoint x: 222, endPoint y: 358, distance: 14.6
click at [222, 356] on div "Tento předmět přednáší OG Chytil. Přednášky jsou jsou dobré, občas je to rychlé…" at bounding box center [488, 361] width 583 height 34
click at [222, 358] on div "Tento předmět přednáší OG Chytil. Přednášky jsou jsou dobré, občas je to rychlé…" at bounding box center [488, 361] width 583 height 34
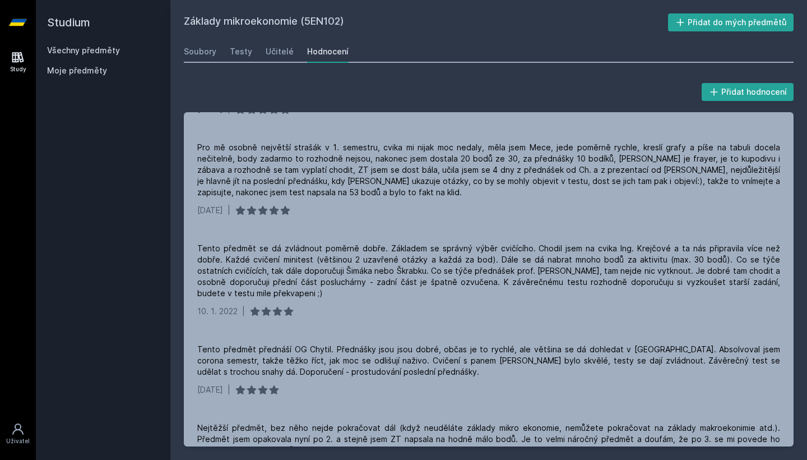
click at [62, 47] on link "Všechny předměty" at bounding box center [83, 50] width 73 height 10
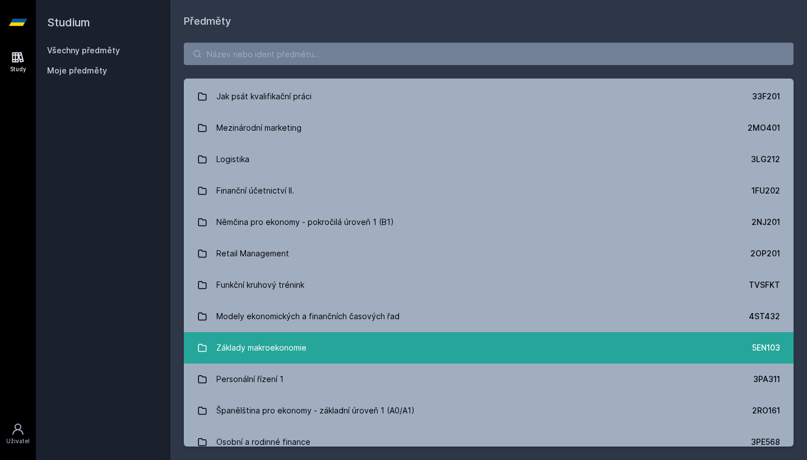
scroll to position [2013, 0]
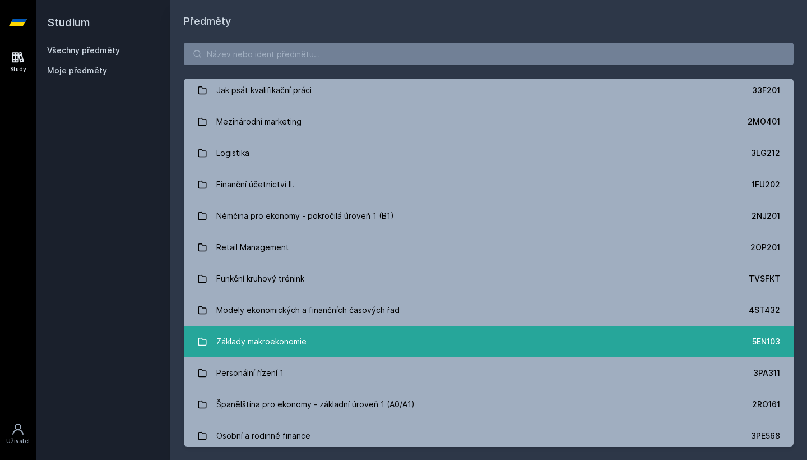
click at [309, 338] on link "Základy makroekonomie 5EN103" at bounding box center [489, 341] width 610 height 31
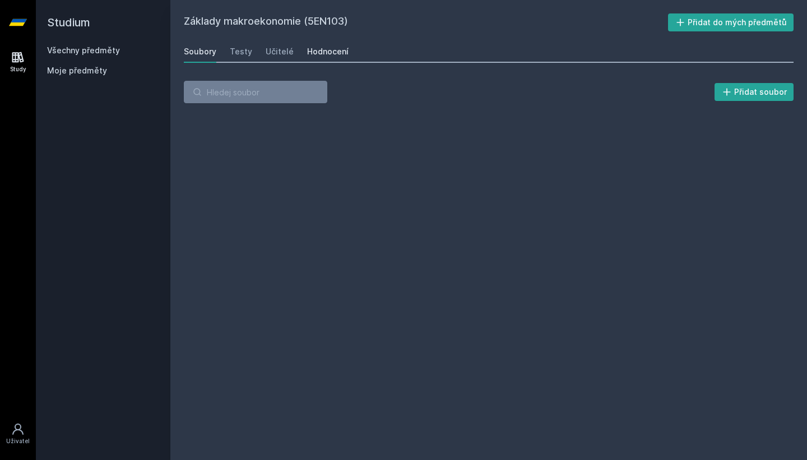
click at [335, 59] on link "Hodnocení" at bounding box center [327, 51] width 41 height 22
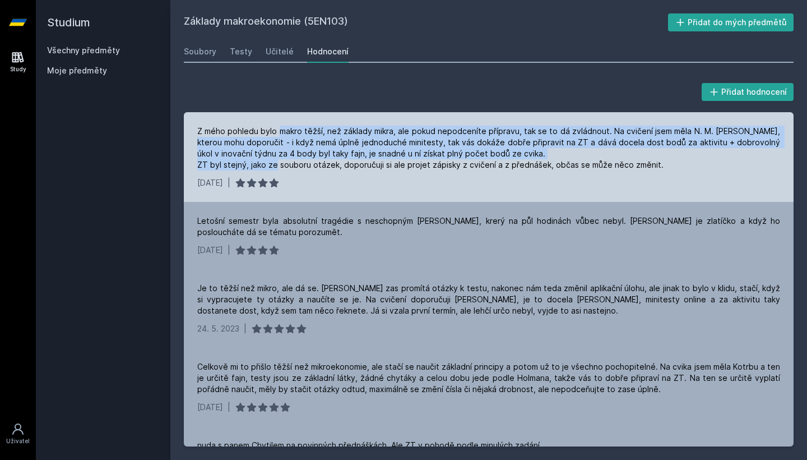
drag, startPoint x: 277, startPoint y: 127, endPoint x: 302, endPoint y: 161, distance: 42.6
click at [302, 161] on div "Z mého pohledu bylo makro těžší, než základy mikra, ale pokud nepodceníte přípr…" at bounding box center [488, 148] width 583 height 45
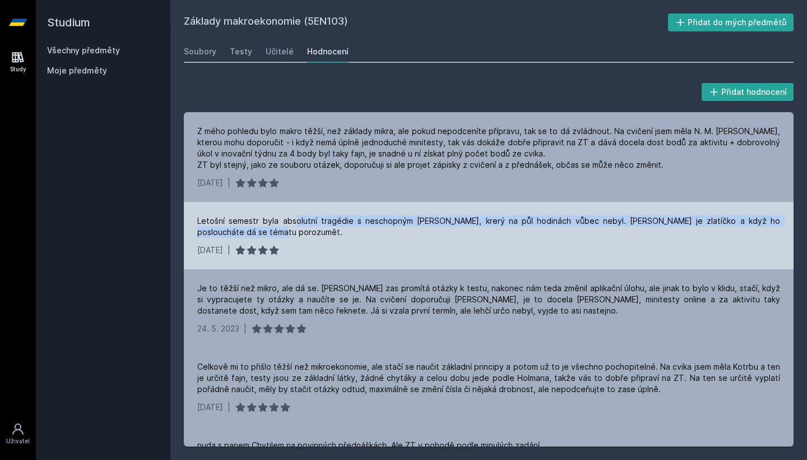
drag, startPoint x: 291, startPoint y: 231, endPoint x: 291, endPoint y: 223, distance: 8.4
click at [291, 223] on div "Letošní semestr byla absolutní tragédie s neschopným [PERSON_NAME], krerý na pů…" at bounding box center [488, 226] width 583 height 22
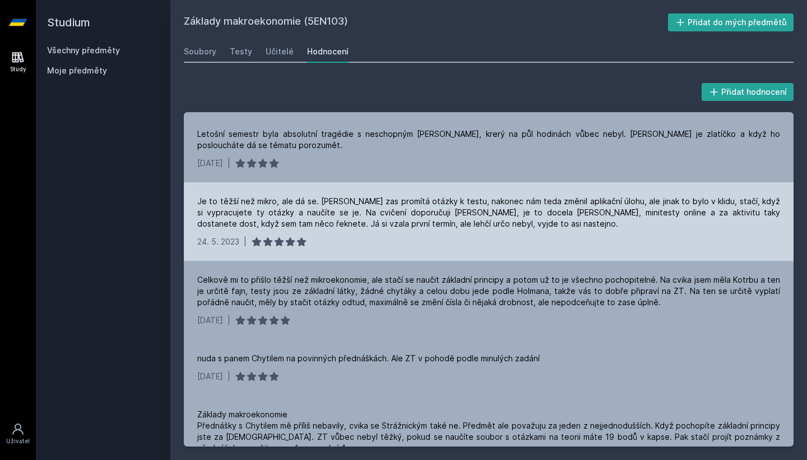
scroll to position [85, 0]
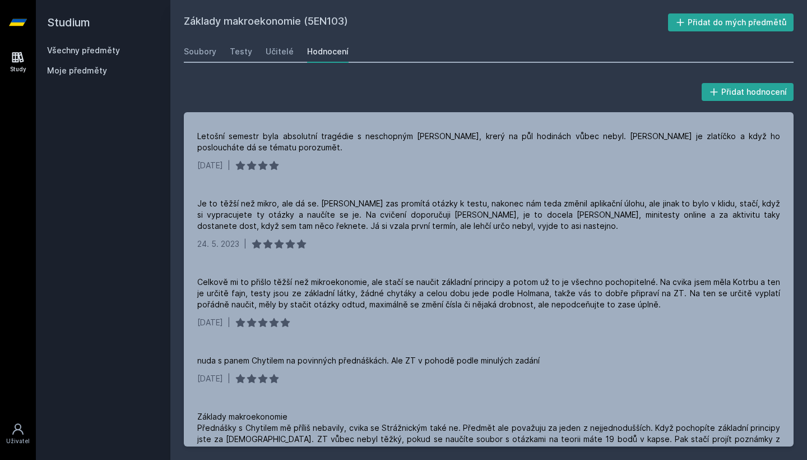
click at [80, 54] on link "Všechny předměty" at bounding box center [83, 50] width 73 height 10
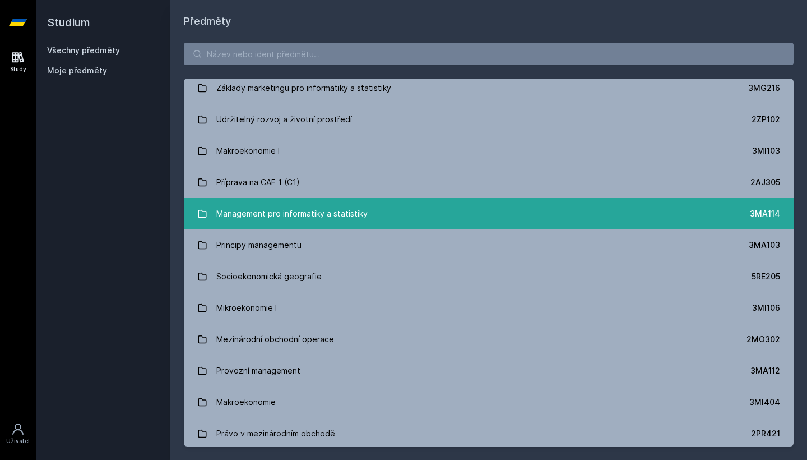
scroll to position [1212, 0]
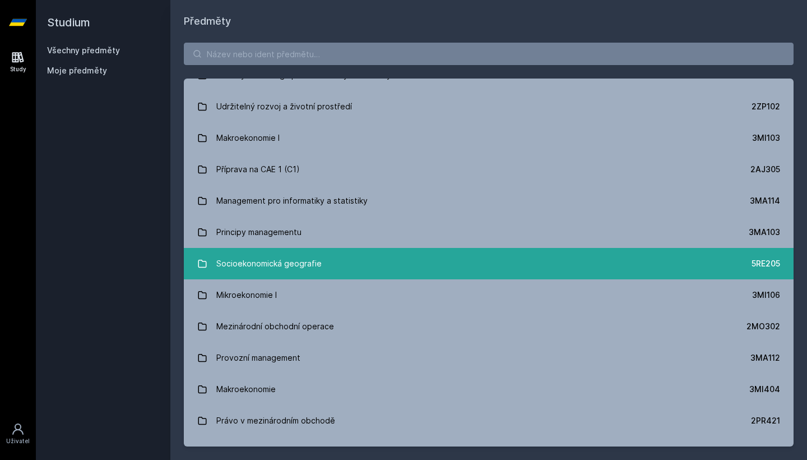
click at [324, 256] on link "Socioekonomická geografie 5RE205" at bounding box center [489, 263] width 610 height 31
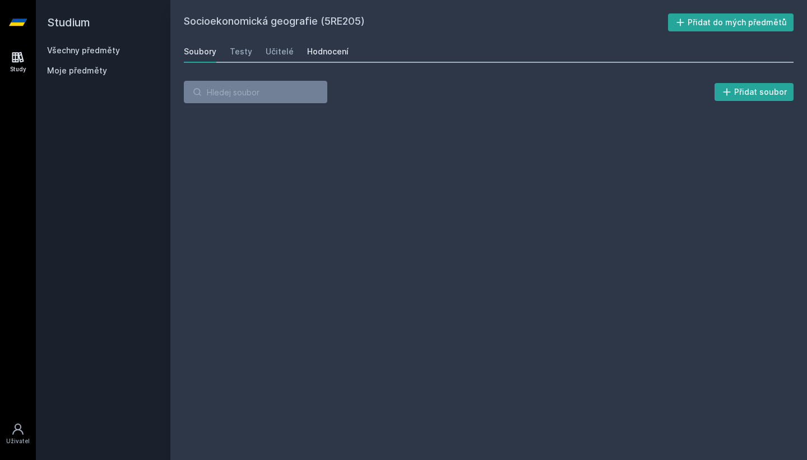
click at [322, 53] on div "Hodnocení" at bounding box center [327, 51] width 41 height 11
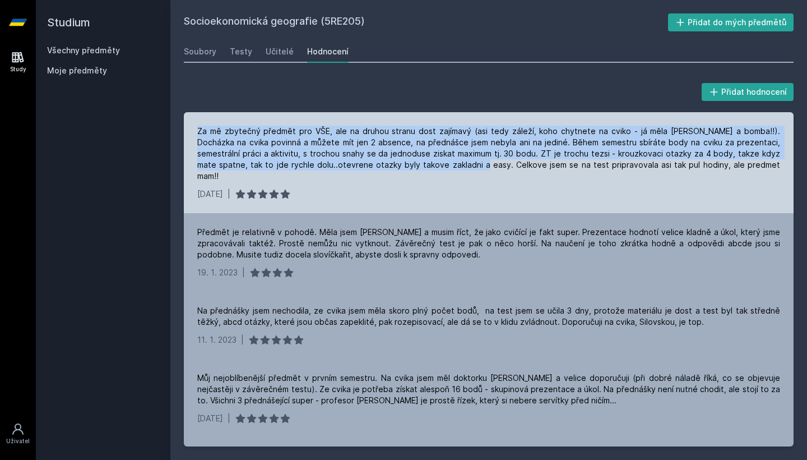
drag, startPoint x: 197, startPoint y: 131, endPoint x: 408, endPoint y: 160, distance: 212.8
click at [408, 160] on div "Za mě zbytečný předmět pro VŠE, ale na druhou stranu dost zajímavý (asi tedy zá…" at bounding box center [489, 162] width 610 height 101
click at [408, 160] on div "Za mě zbytečný předmět pro VŠE, ale na druhou stranu dost zajímavý (asi tedy zá…" at bounding box center [488, 154] width 583 height 56
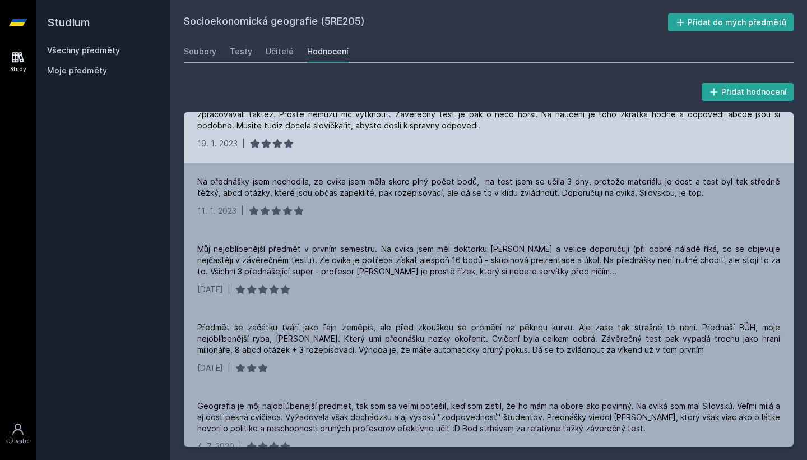
scroll to position [138, 0]
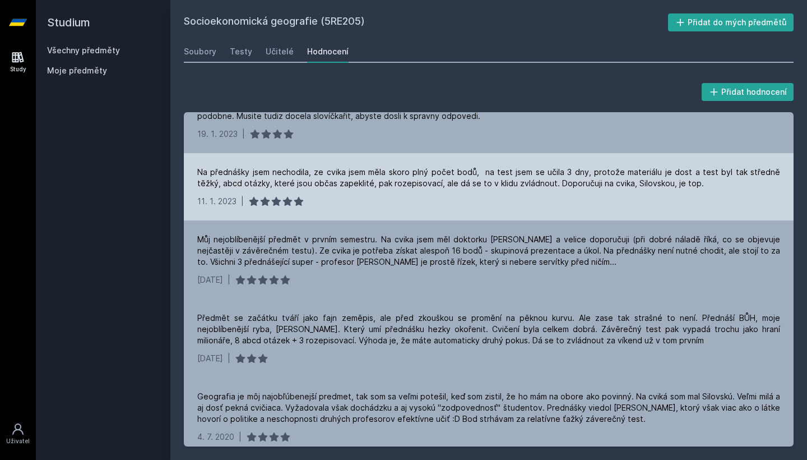
click at [402, 169] on div "Na přednášky jsem nechodila, ze cvika jsem měla skoro plný počet bodů, na test …" at bounding box center [488, 177] width 583 height 22
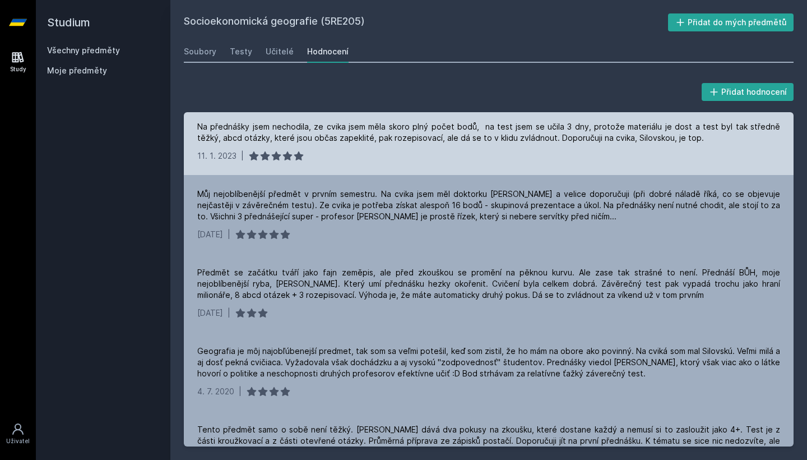
scroll to position [195, 0]
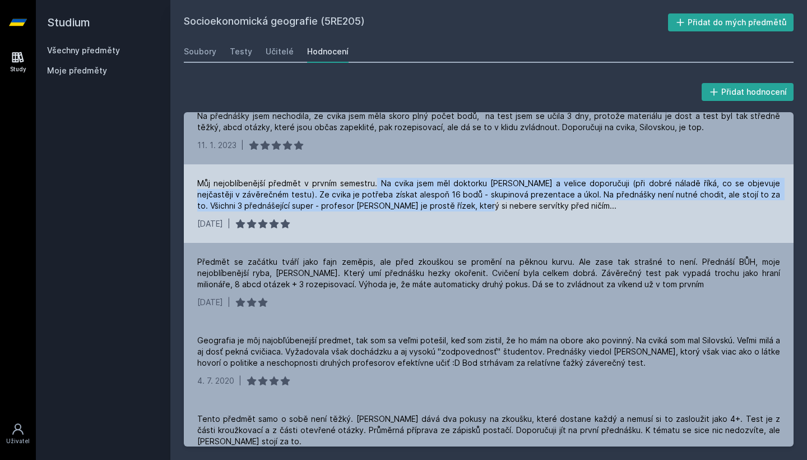
drag, startPoint x: 373, startPoint y: 169, endPoint x: 447, endPoint y: 197, distance: 79.6
click at [447, 197] on div "Můj nejoblíbenější předmět v prvním semestru. Na cvika jsem měl doktorku [PERSO…" at bounding box center [488, 195] width 583 height 34
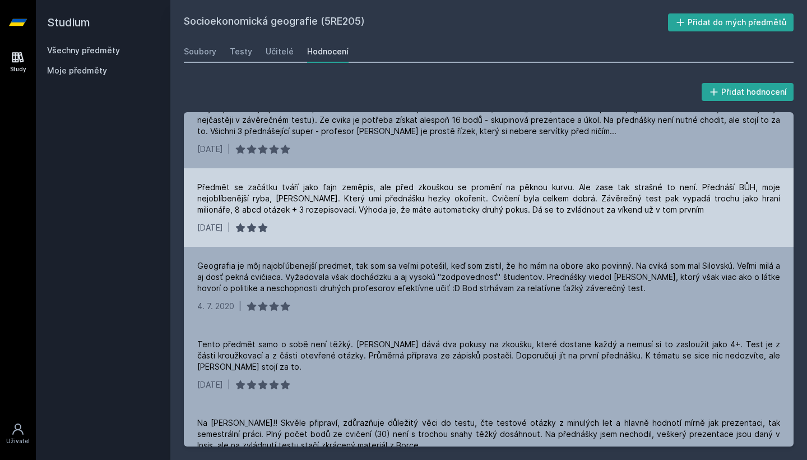
scroll to position [277, 0]
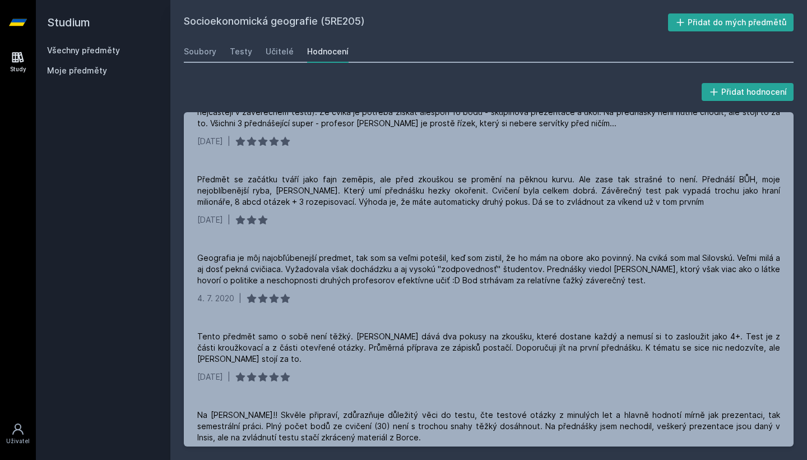
click at [80, 52] on link "Všechny předměty" at bounding box center [83, 50] width 73 height 10
